Goal: Transaction & Acquisition: Purchase product/service

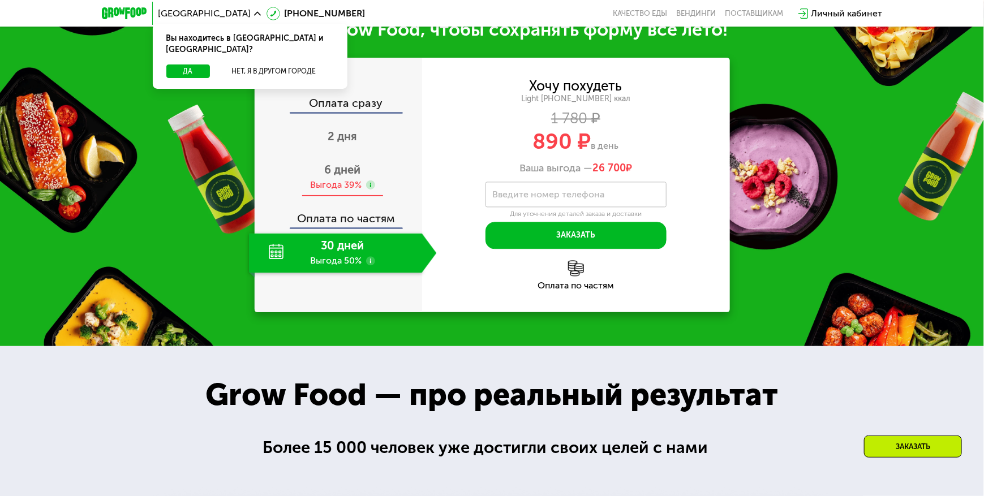
scroll to position [1219, 0]
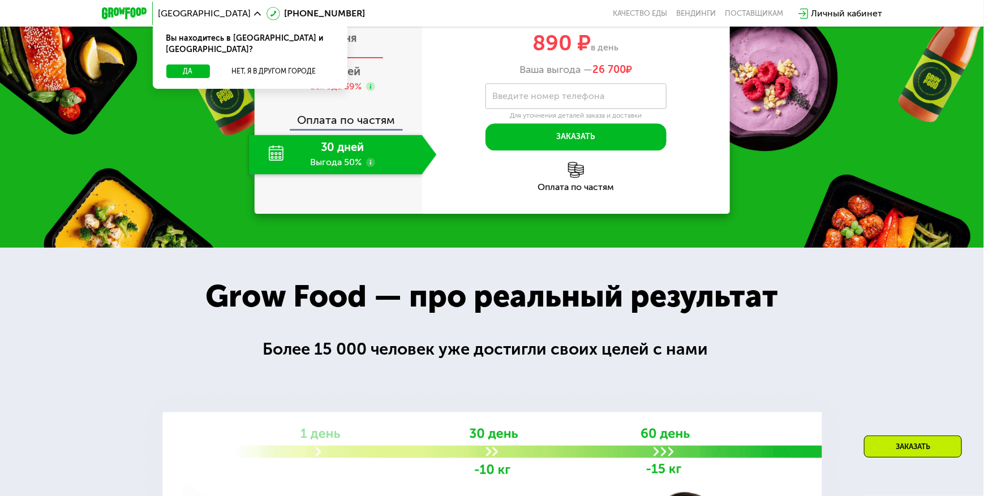
click at [343, 45] on span "2 дня" at bounding box center [342, 38] width 29 height 14
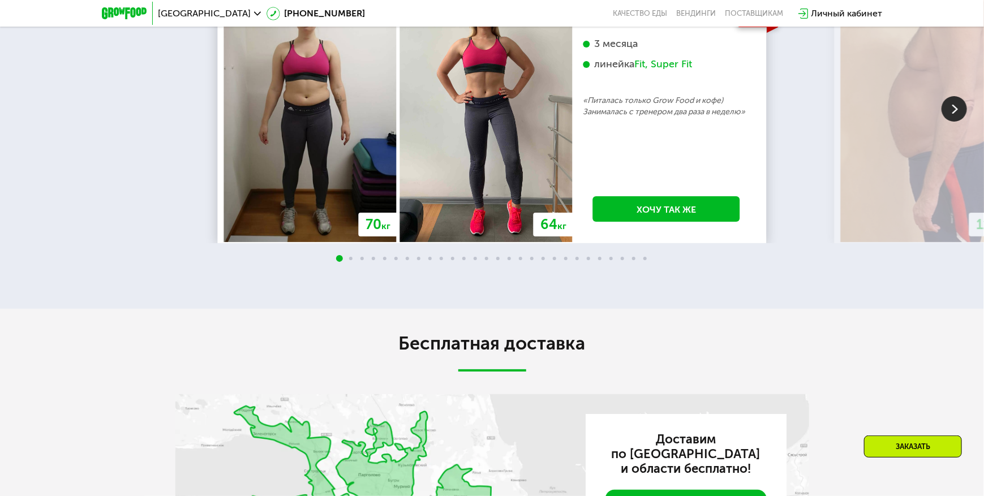
scroll to position [2069, 0]
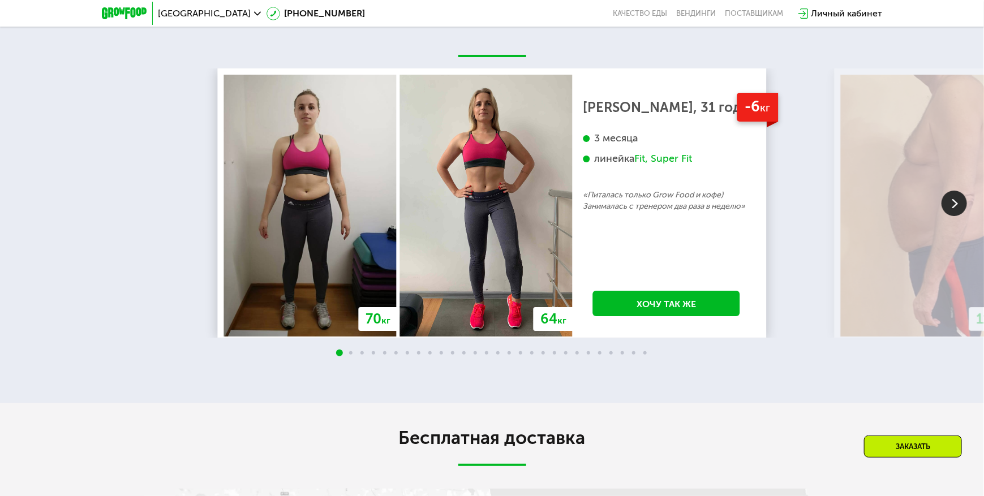
click at [960, 216] on img at bounding box center [954, 203] width 25 height 25
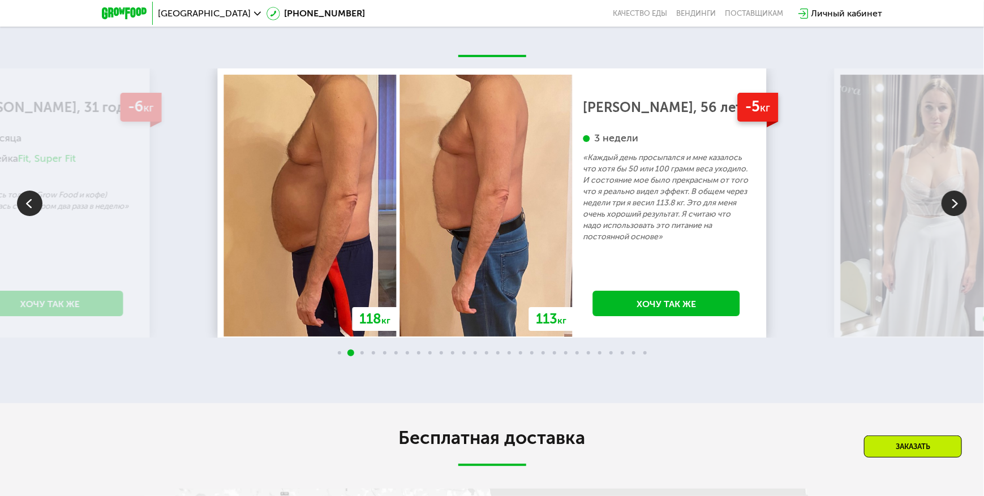
click at [960, 216] on img at bounding box center [954, 203] width 25 height 25
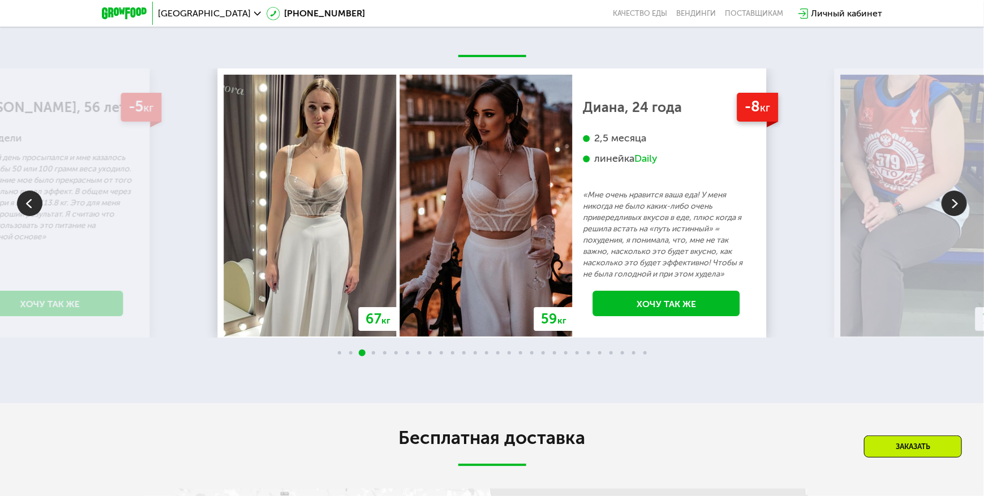
click at [960, 216] on img at bounding box center [954, 203] width 25 height 25
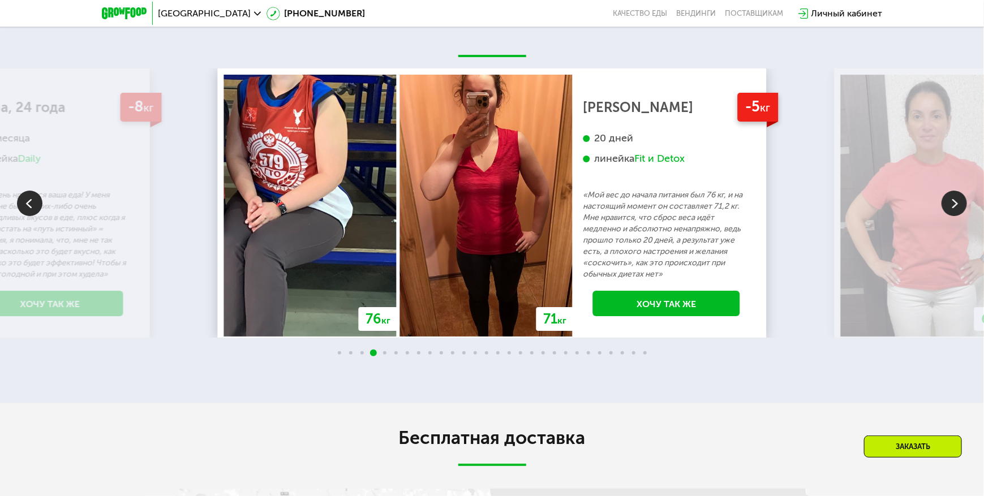
click at [960, 216] on img at bounding box center [954, 203] width 25 height 25
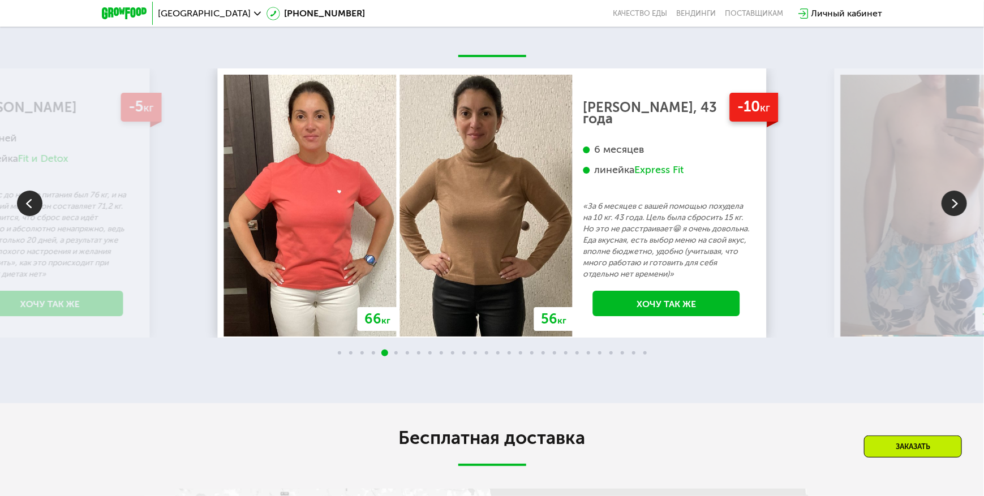
click at [960, 216] on img at bounding box center [954, 203] width 25 height 25
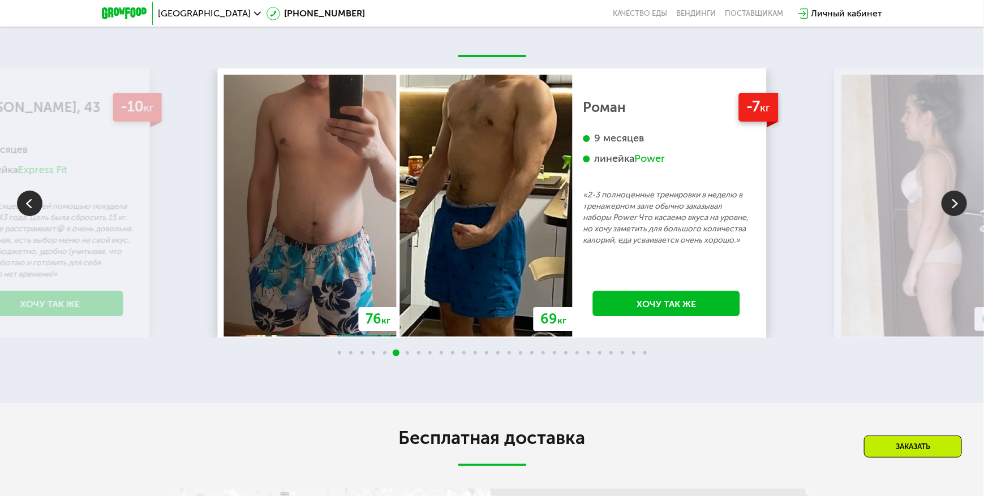
click at [28, 199] on img at bounding box center [29, 203] width 25 height 25
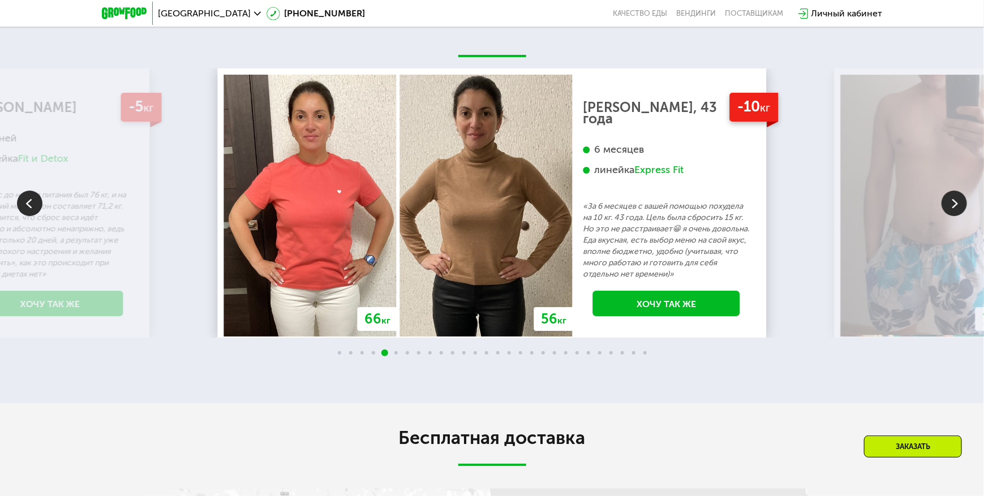
click at [954, 205] on img at bounding box center [954, 203] width 25 height 25
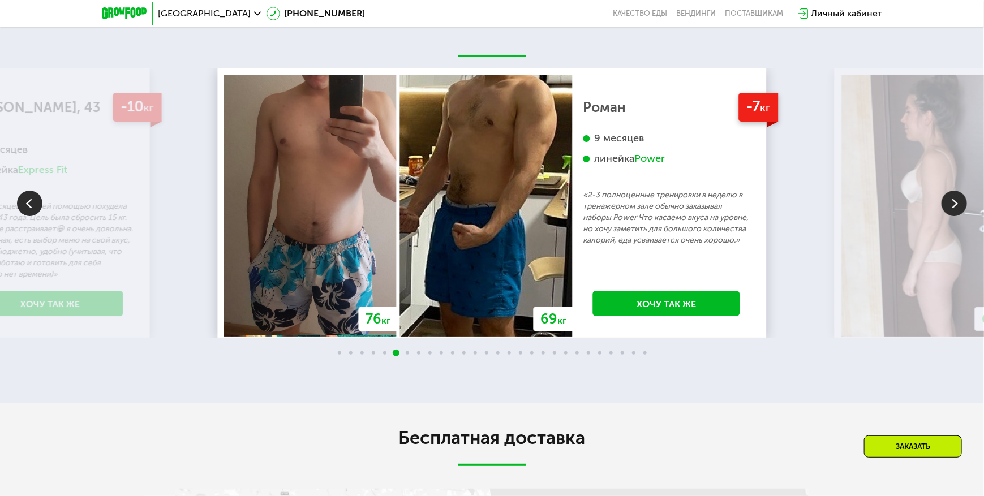
click at [954, 205] on img at bounding box center [954, 203] width 25 height 25
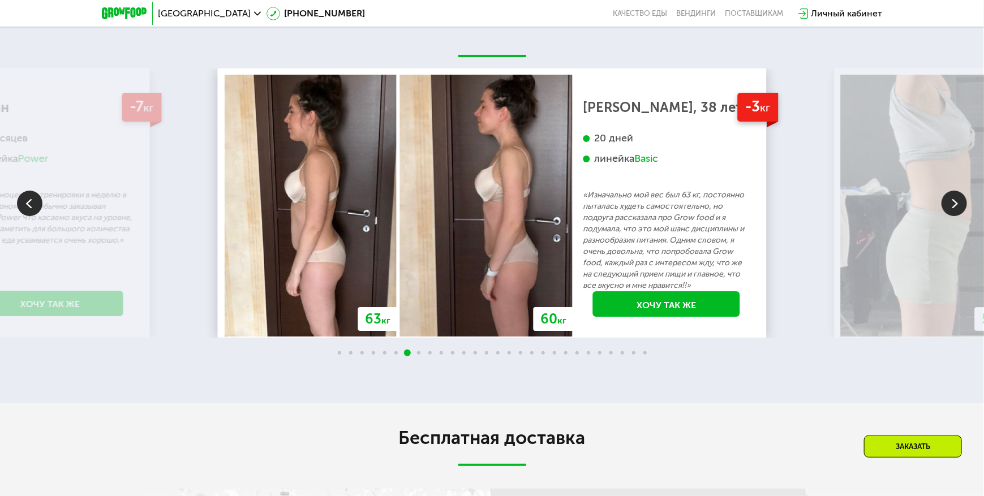
click at [954, 205] on img at bounding box center [954, 203] width 25 height 25
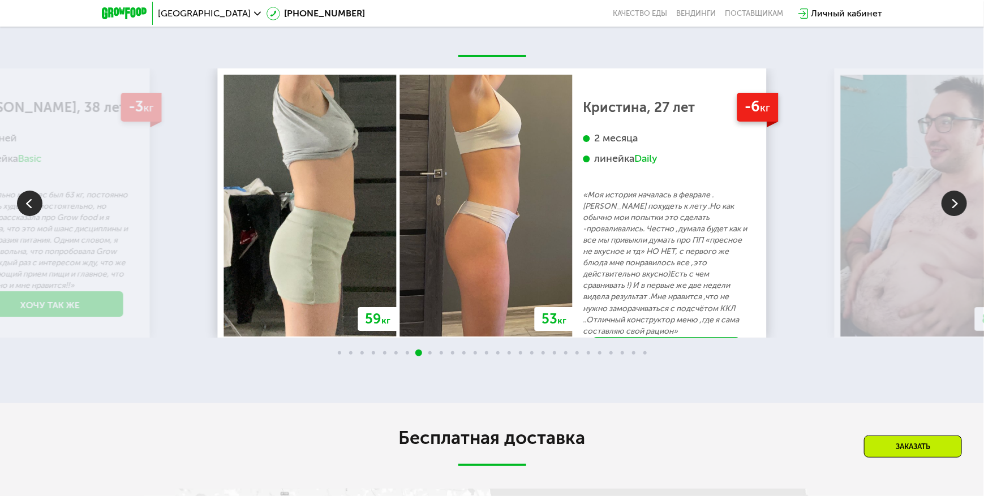
click at [954, 205] on img at bounding box center [954, 203] width 25 height 25
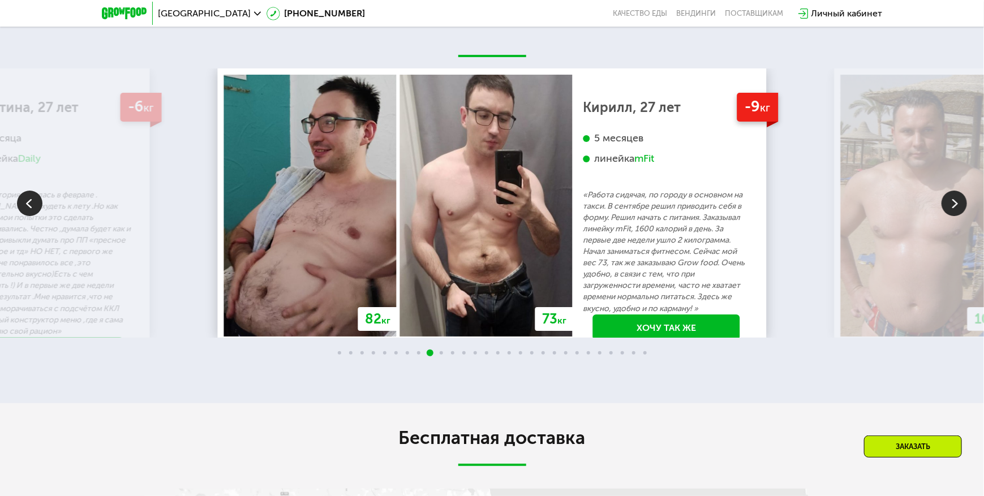
click at [38, 212] on img at bounding box center [29, 203] width 25 height 25
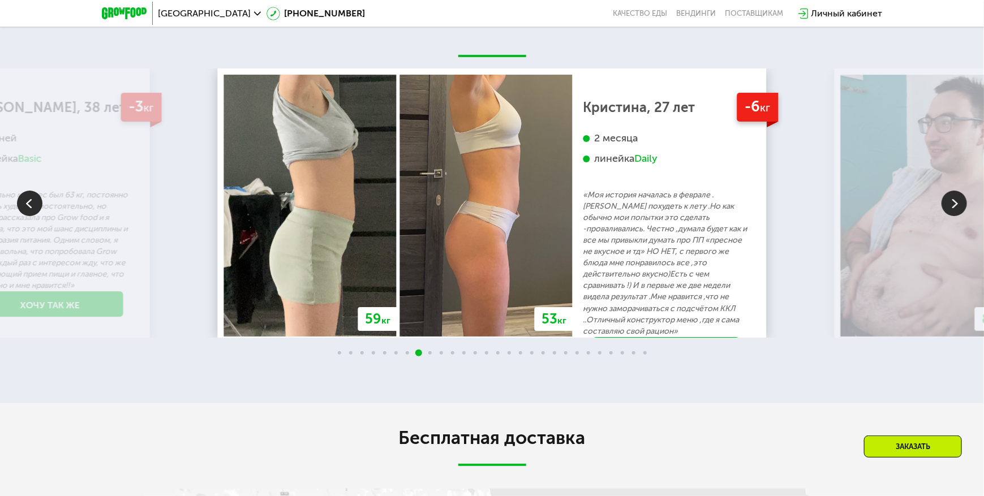
click at [949, 204] on img at bounding box center [954, 203] width 25 height 25
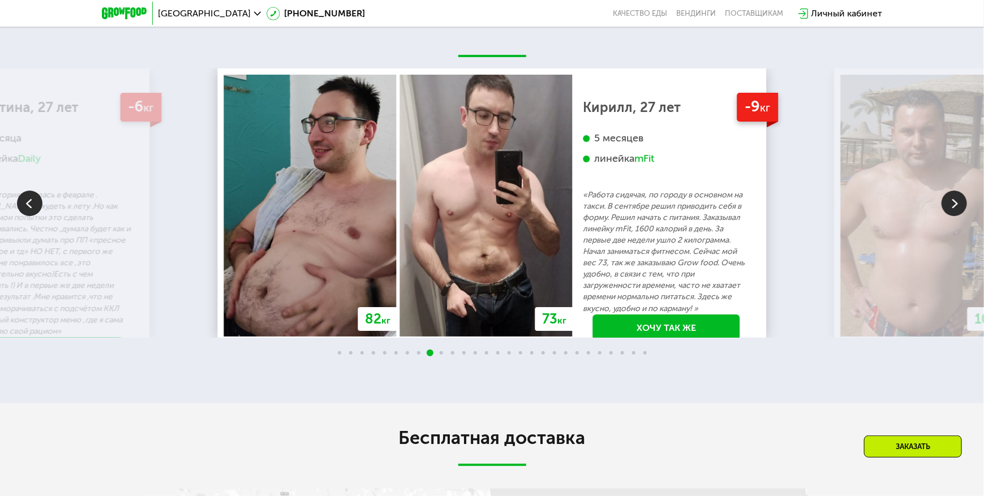
click at [953, 205] on img at bounding box center [954, 203] width 25 height 25
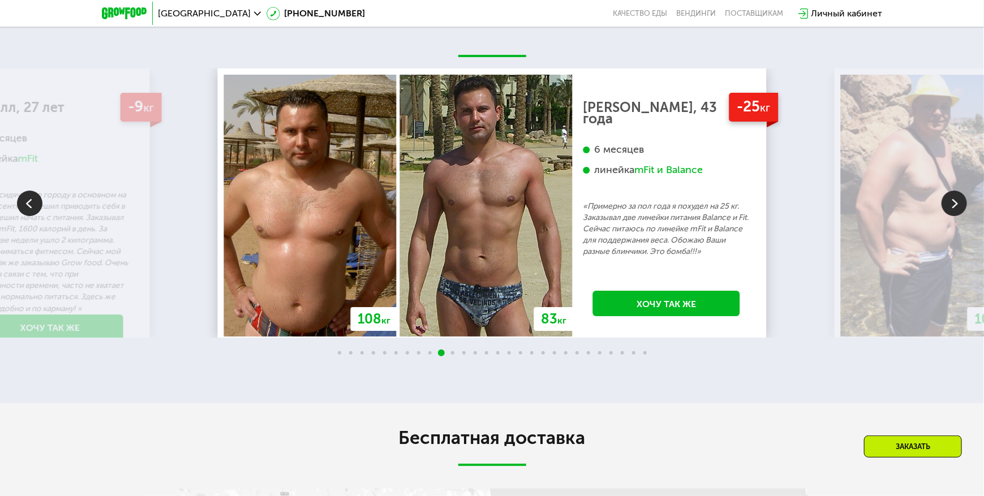
click at [953, 205] on img at bounding box center [954, 203] width 25 height 25
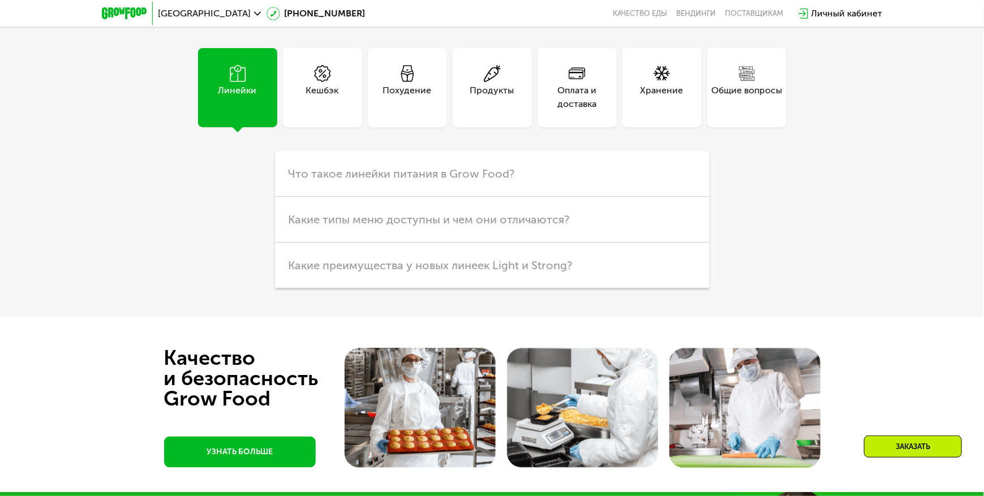
scroll to position [2918, 0]
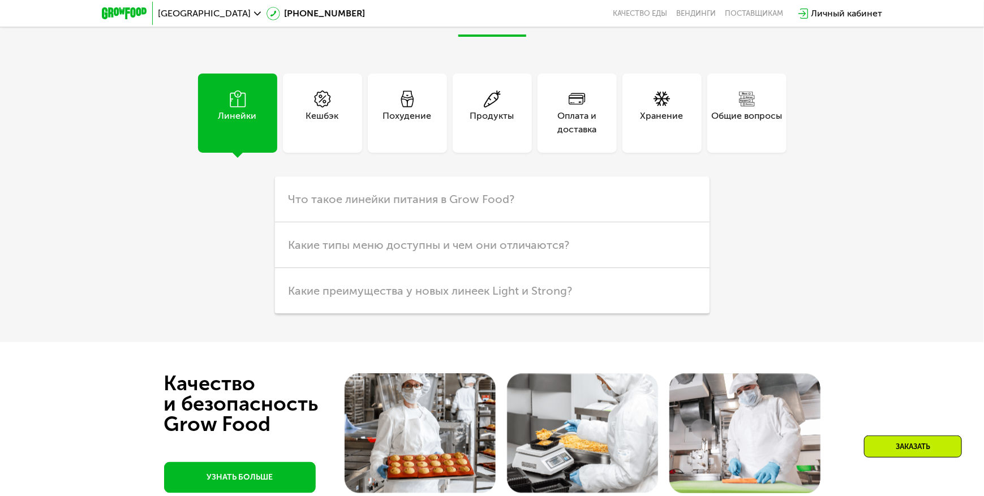
click at [493, 102] on icon at bounding box center [492, 99] width 17 height 17
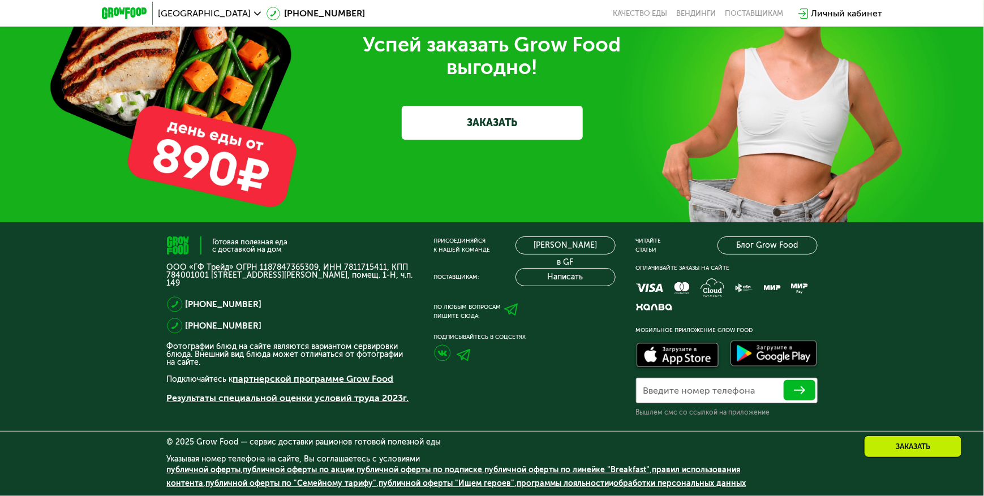
click at [550, 121] on link "ЗАКАЗАТЬ" at bounding box center [492, 123] width 181 height 34
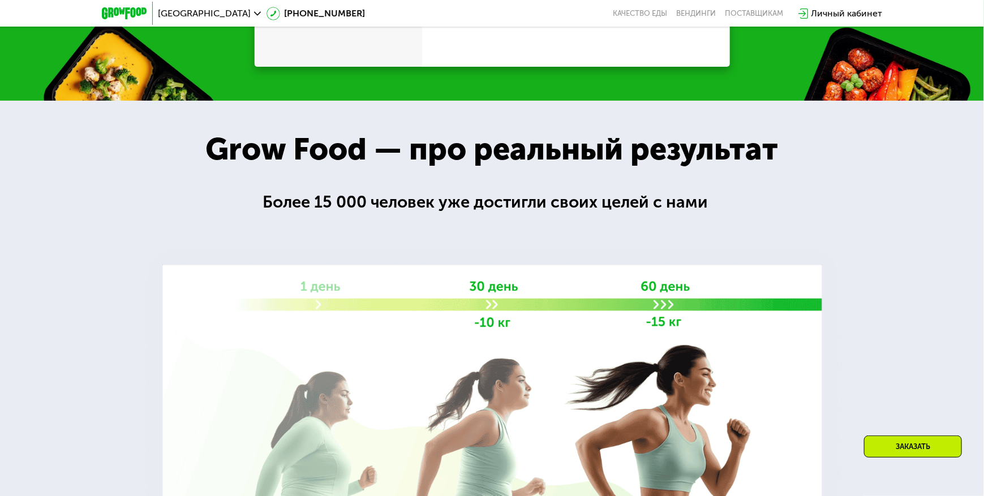
scroll to position [1558, 0]
